Goal: Task Accomplishment & Management: Complete application form

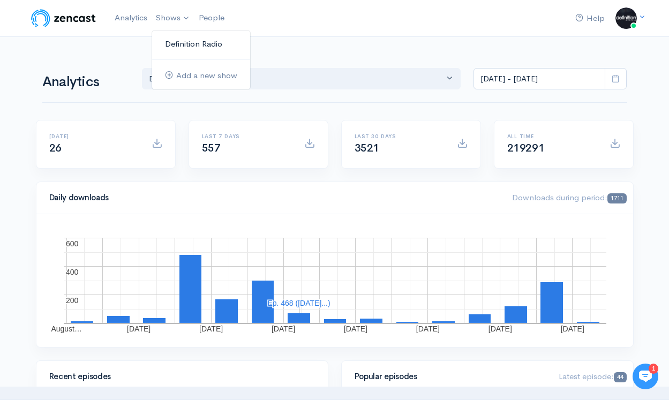
click at [175, 44] on link "Definition Radio" at bounding box center [201, 44] width 98 height 19
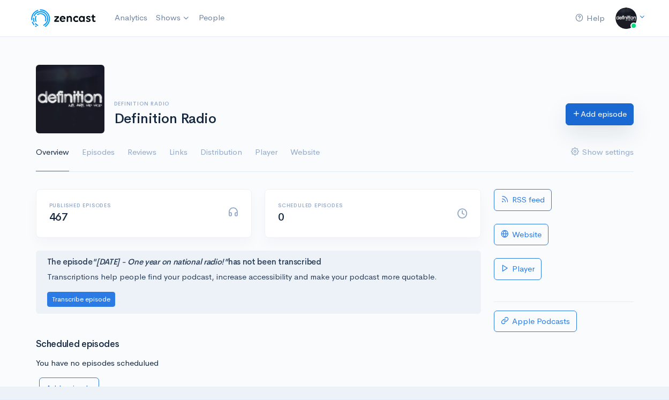
click at [599, 113] on link "Add episode" at bounding box center [600, 114] width 68 height 22
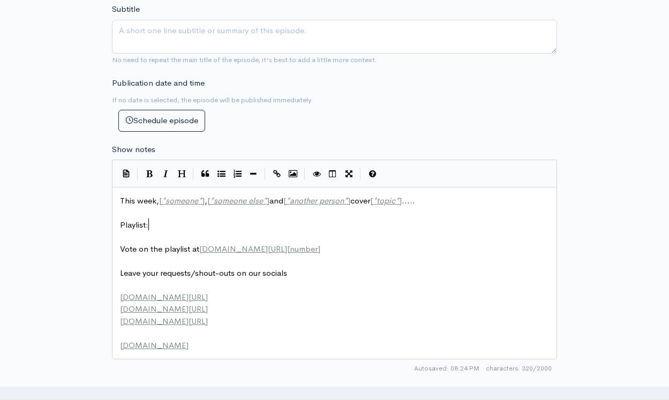
scroll to position [1, 0]
type textarea "This week, [*someone*], [*someone else*] and [*another person*] cover [*topic*]…"
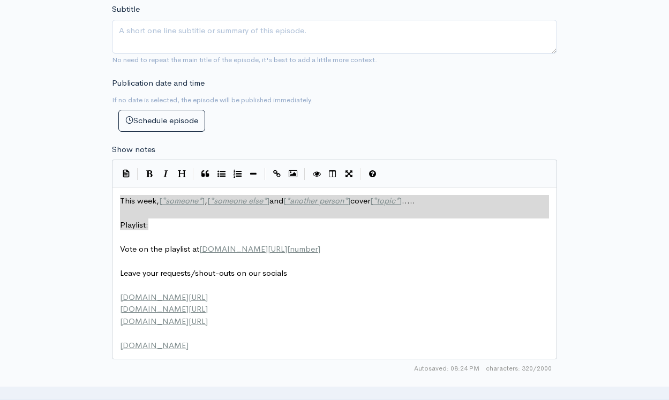
drag, startPoint x: 161, startPoint y: 217, endPoint x: 23, endPoint y: 151, distance: 153.6
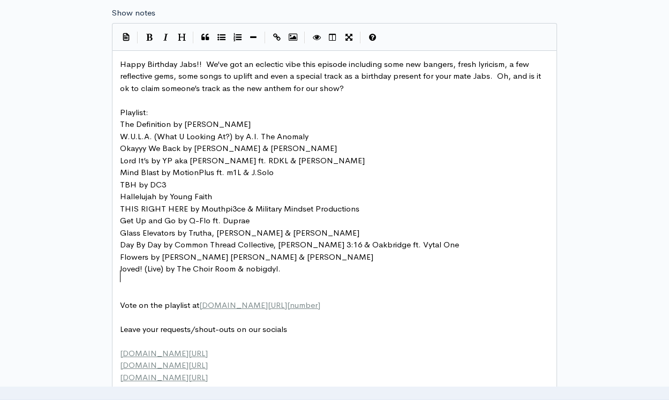
scroll to position [517, 0]
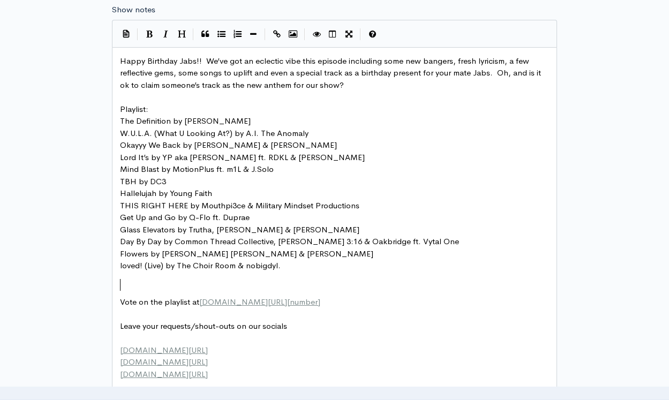
click at [249, 284] on pre "​" at bounding box center [334, 290] width 433 height 12
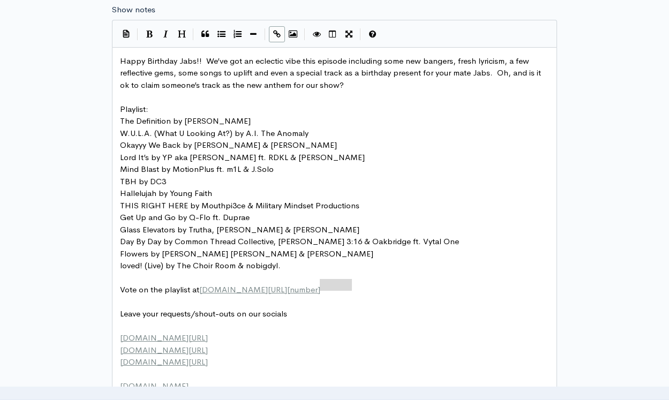
drag, startPoint x: 358, startPoint y: 282, endPoint x: 319, endPoint y: 281, distance: 38.6
type textarea "956"
type textarea "62"
click at [317, 272] on pre "​" at bounding box center [334, 278] width 433 height 12
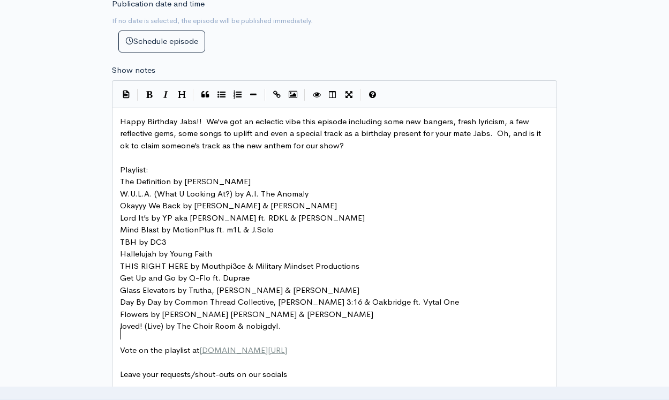
scroll to position [445, 0]
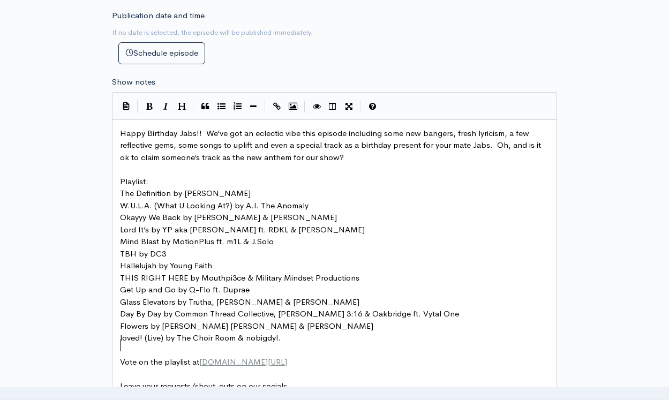
click at [153, 176] on pre "Playlist:" at bounding box center [334, 182] width 433 height 12
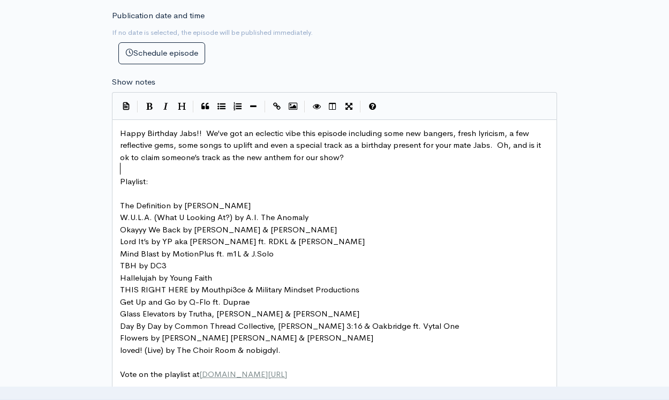
click at [171, 166] on pre "​" at bounding box center [334, 169] width 433 height 12
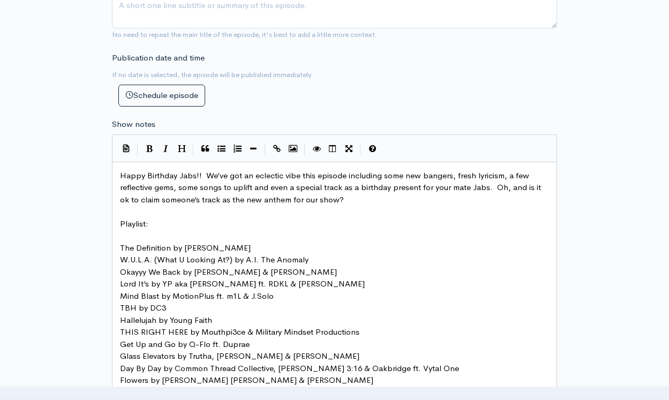
scroll to position [399, 0]
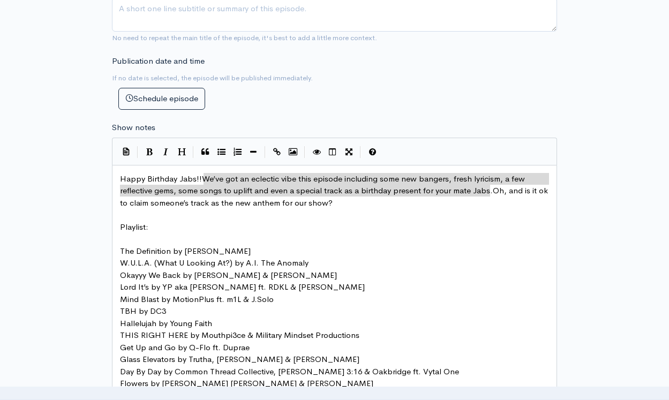
type textarea "We’ve got an eclectic vibe this episode including some new bangers, fresh lyric…"
drag, startPoint x: 205, startPoint y: 172, endPoint x: 486, endPoint y: 181, distance: 280.9
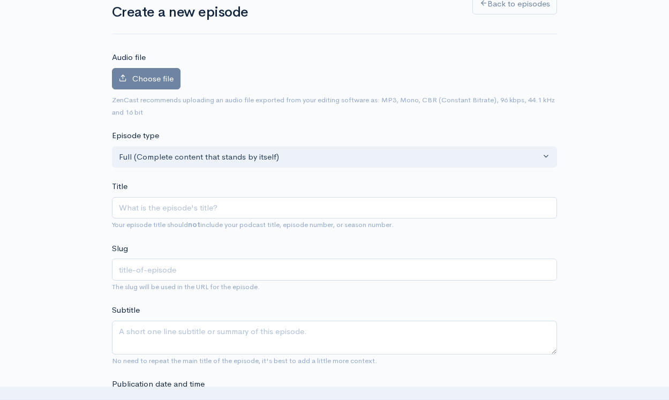
scroll to position [77, 0]
click at [161, 206] on input "Title" at bounding box center [334, 207] width 445 height 22
type input "2"
type input "20"
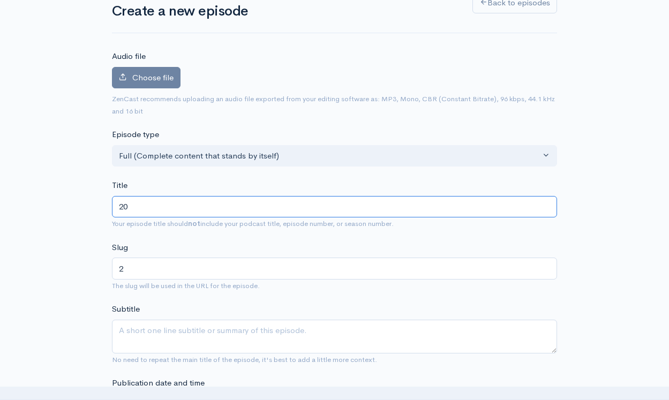
type input "20"
type input "202"
type input "2025"
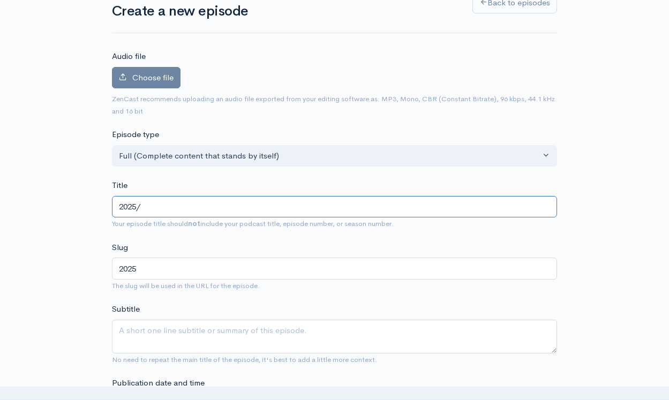
type input "2025/7"
type input "20257"
type input "[DATE]"
type input "202572"
type input "[DATE]"
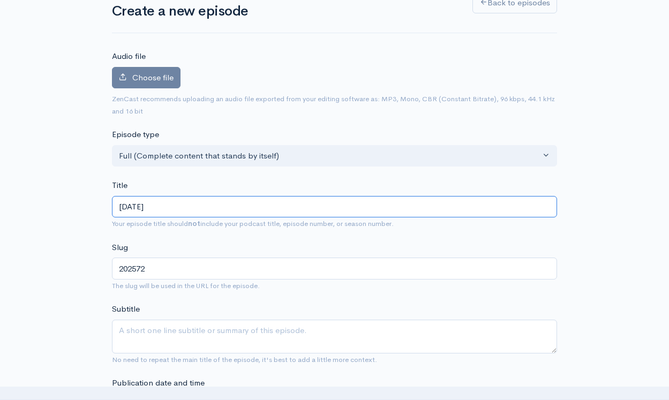
type input "2025725"
type input "[DATE]"
type input "202572"
type input "[DATE]"
type input "2025726"
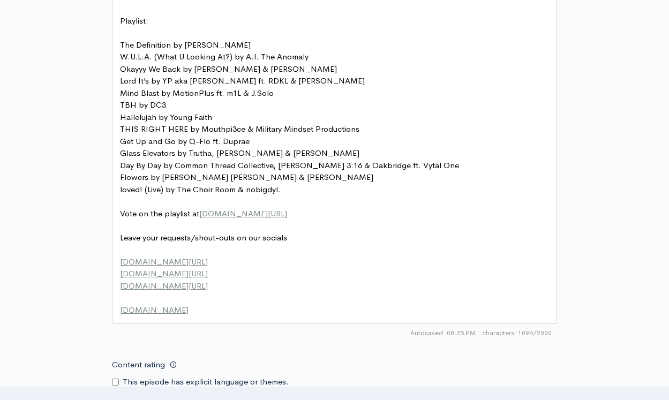
scroll to position [609, 0]
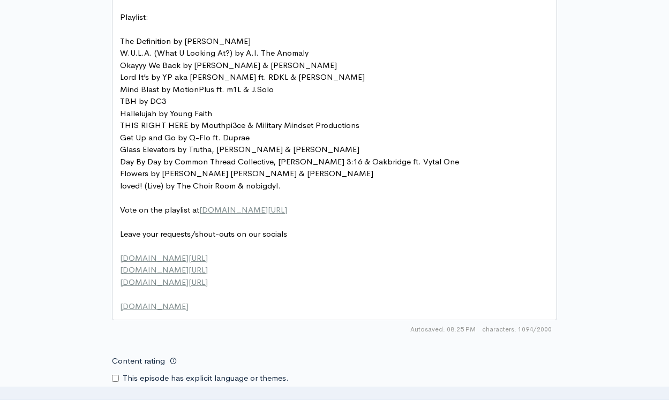
type input "[DATE]"
click at [351, 204] on pre "Vote on the playlist at [DOMAIN_NAME][URL]" at bounding box center [334, 210] width 433 height 12
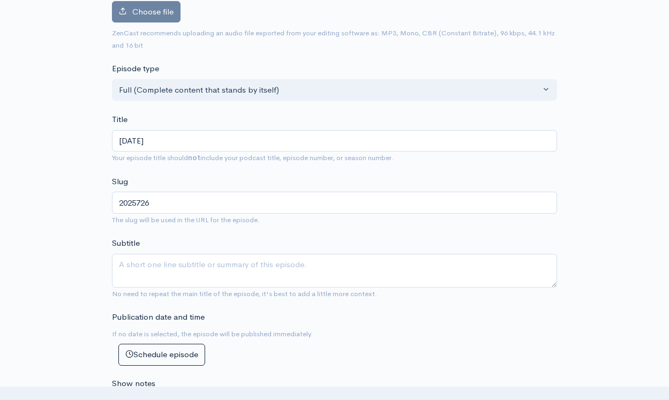
scroll to position [126, 0]
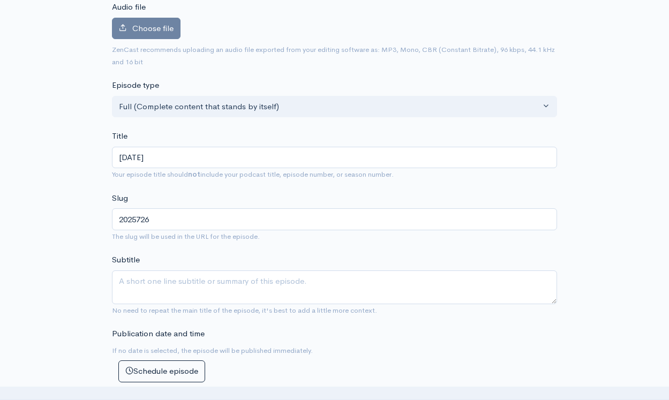
type textarea "1"
click at [191, 153] on input "[DATE]" at bounding box center [334, 158] width 445 height 22
paste input "We’ve got an eclectic vibe this episode including some new bangers, fresh lyric…"
type input "[DATE] - We’ve got an eclectic vibe this episode including some new bangers, fr…"
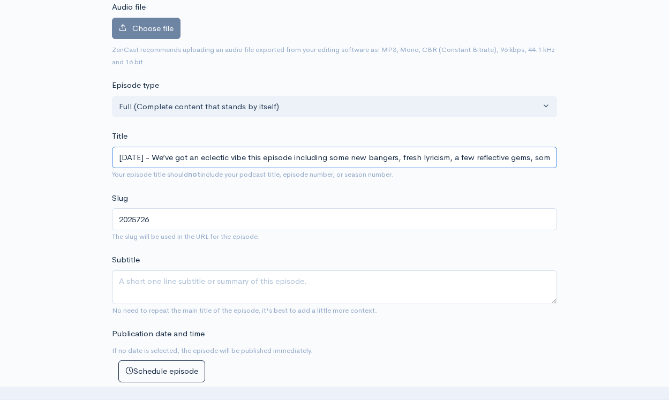
type input "2025726-weve-got-an-eclectic-vibe-this-episode-including-some-new-bangers-fresh…"
drag, startPoint x: 211, startPoint y: 154, endPoint x: 170, endPoint y: 153, distance: 40.7
click at [170, 153] on input "[DATE] - We’ve got an eclectic vibe this episode including some new bangers, fr…" at bounding box center [334, 158] width 445 height 22
click at [307, 154] on input "[DATE] - We’ve got an eclectic vibe this episode including some new bangers, fr…" at bounding box center [334, 158] width 445 height 22
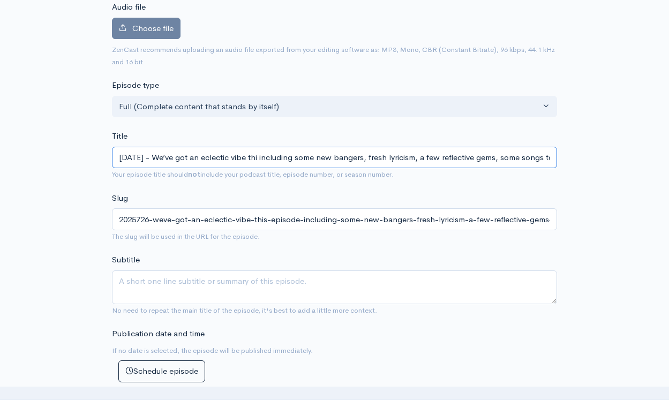
type input "[DATE] - We’ve got an eclectic vibe th including some new bangers, fresh lyrici…"
type input "2025726-weve-got-an-eclectic-vibe-th-including-some-new-bangers-fresh-lyricism-…"
type input "[DATE] - We’ve got an eclectic vibe t including some new bangers, fresh lyricis…"
type input "2025726-weve-got-an-eclectic-vibe-t-including-some-new-bangers-fresh-lyricism-a…"
type input "[DATE] - We’ve got an eclectic vibe including some new bangers, fresh lyricism,…"
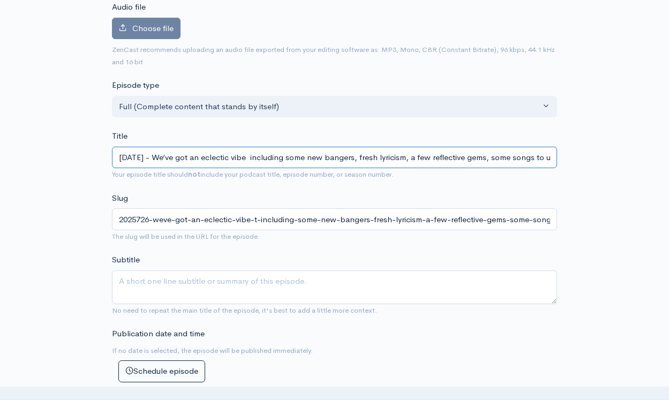
type input "2025726-weve-got-an-eclectic-vibe-including-some-new-bangers-fresh-lyricism-a-f…"
click at [215, 155] on input "[DATE] - We’ve got an eclectic vibe including some new bangers, fresh lyricism,…" at bounding box center [334, 158] width 445 height 22
click at [289, 154] on input "[DATE] - We’ve got an eclectic vibe including some new bangers, fresh lyricism,…" at bounding box center [334, 158] width 445 height 22
type input "[DATE] - We’ve got an eclectic vibe some new bangers, fresh lyricism, a few ref…"
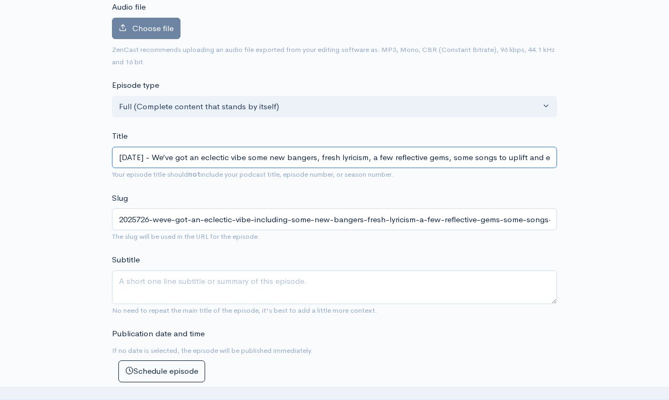
type input "2025726-weve-got-an-eclectic-vibe-some-new-bangers-fresh-lyricism-a-few-reflect…"
type input "[DATE] - We’ve got an eclectic vib some new bangers, fresh lyricism, a few refl…"
type input "2025726-weve-got-an-eclectic-vib-some-new-bangers-fresh-lyricism-a-few-reflecti…"
type input "[DATE] - We’ve got an eclectic vibe some new bangers, fresh lyricism, a few ref…"
type input "2025726-weve-got-an-eclectic-vibe-some-new-bangers-fresh-lyricism-a-few-reflect…"
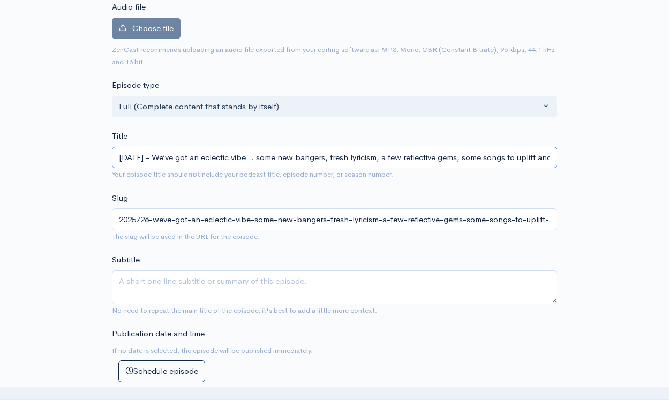
click at [308, 151] on input "[DATE] - We’ve got an eclectic vibe... some new bangers, fresh lyricism, a few …" at bounding box center [334, 158] width 445 height 22
click at [401, 159] on input "[DATE] - We’ve got an eclectic vibe... some new bangers, fresh lyricism, a few …" at bounding box center [334, 158] width 445 height 22
type input "[DATE] - We’ve got an eclectic vibe... some new bangers, fresh lyricism, a few …"
click at [433, 177] on span "Your episode title should not include your podcast title, episode number, or se…" at bounding box center [334, 174] width 445 height 12
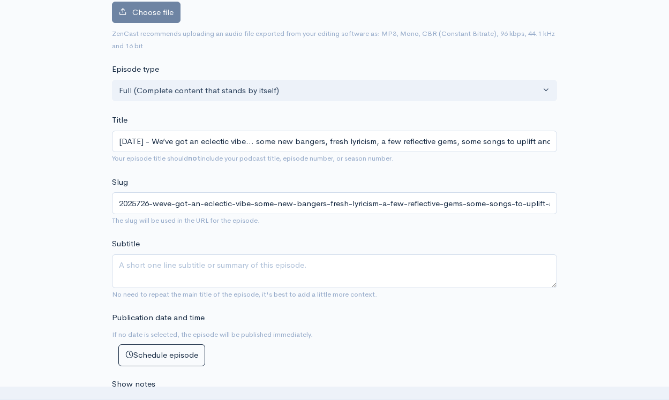
scroll to position [160, 0]
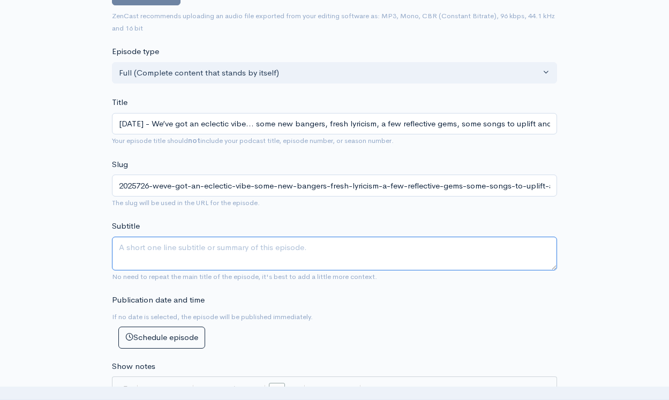
click at [326, 254] on textarea "Subtitle" at bounding box center [334, 254] width 445 height 34
type textarea "Real hip hop by [DEMOGRAPHIC_DATA] artists"
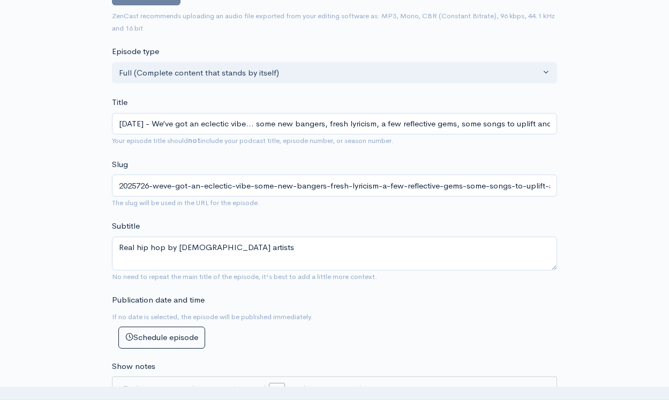
click at [333, 223] on div "Subtitle Real hip hop by [DEMOGRAPHIC_DATA] artists No need to repeat the main …" at bounding box center [334, 251] width 445 height 62
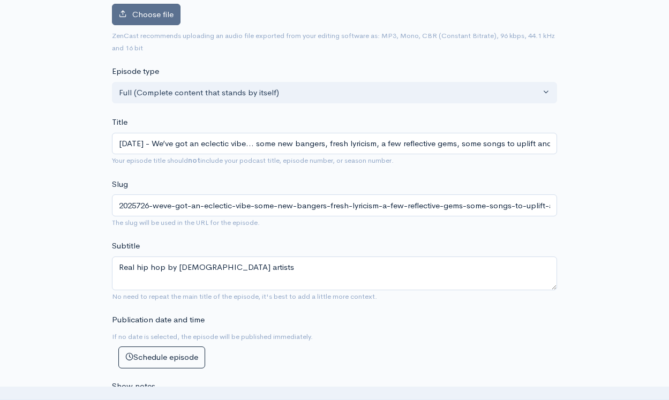
click at [161, 16] on span "Choose file" at bounding box center [152, 14] width 41 height 10
click at [0, 0] on input "Choose file" at bounding box center [0, 0] width 0 height 0
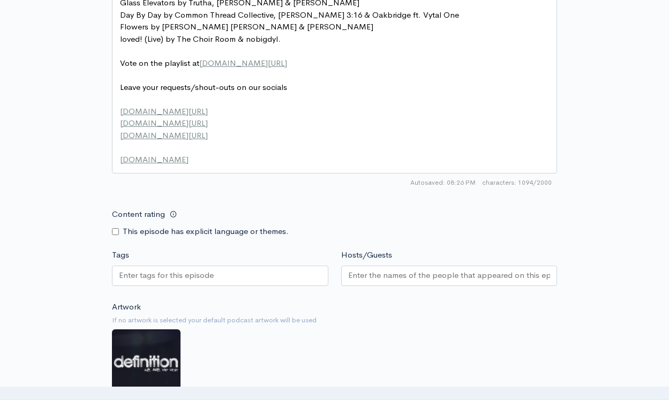
scroll to position [807, 0]
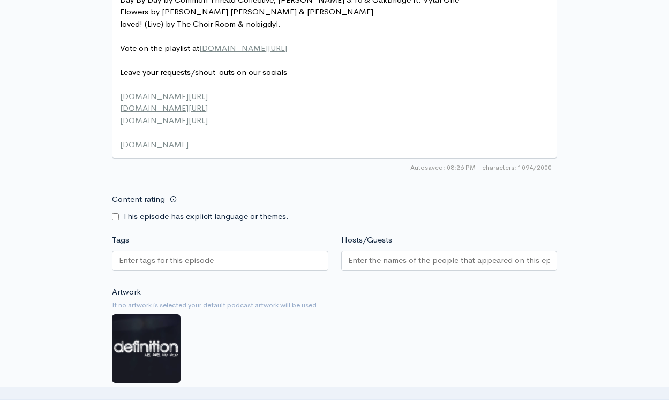
click at [421, 254] on input "Hosts/Guests" at bounding box center [449, 260] width 203 height 12
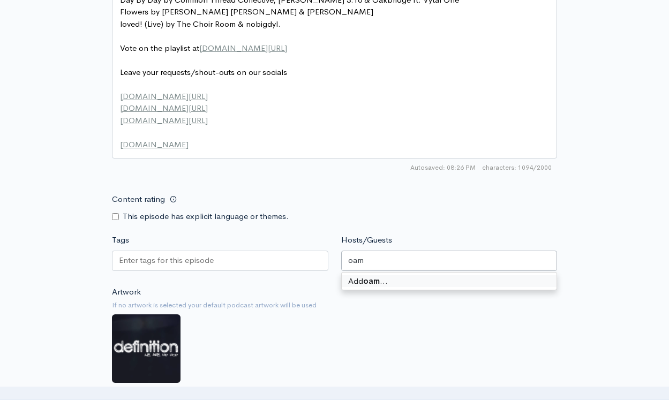
type input "oa"
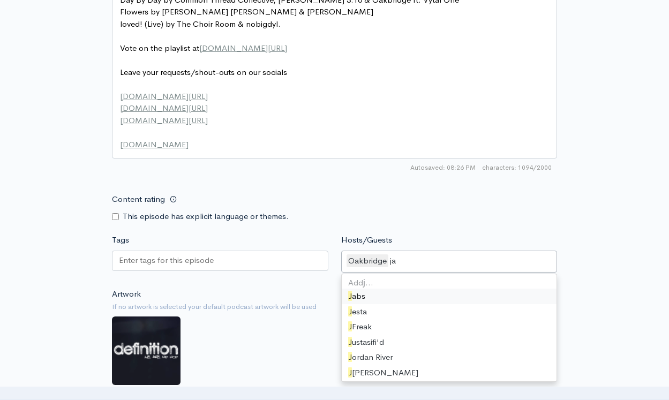
type input "jab"
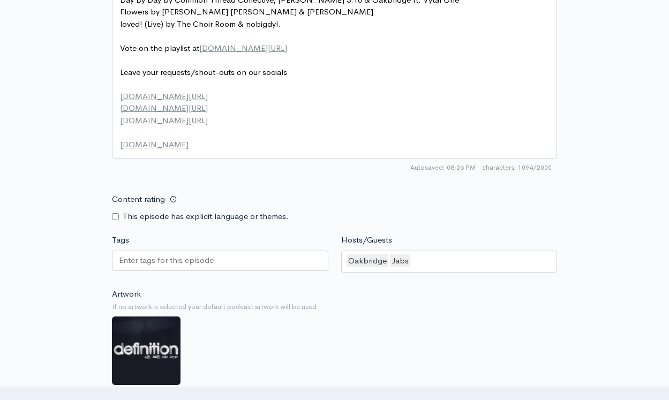
click at [475, 189] on div "Content rating This episode has explicit language or themes." at bounding box center [335, 206] width 458 height 34
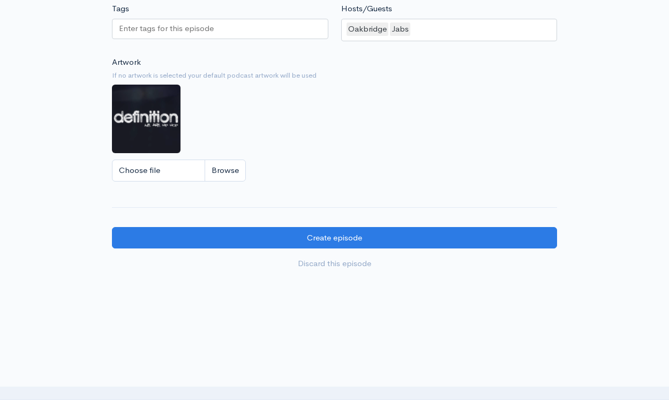
scroll to position [1062, 0]
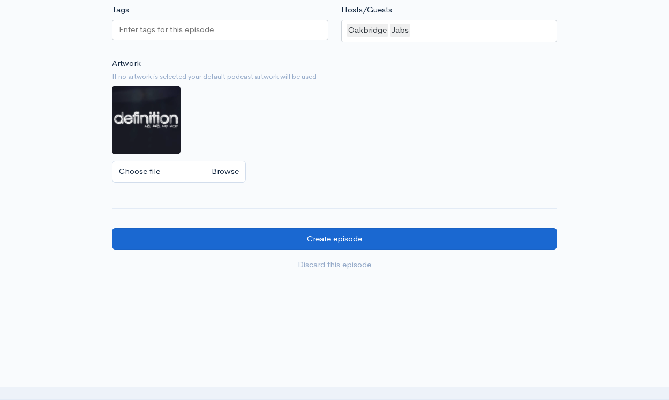
click at [324, 228] on input "Create episode" at bounding box center [334, 239] width 445 height 22
